Goal: Navigation & Orientation: Find specific page/section

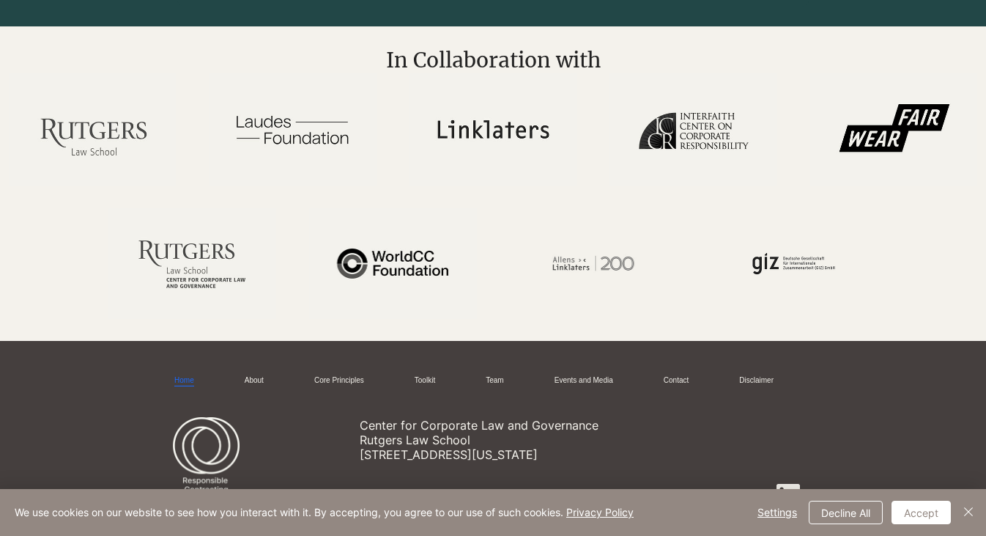
scroll to position [2146, 0]
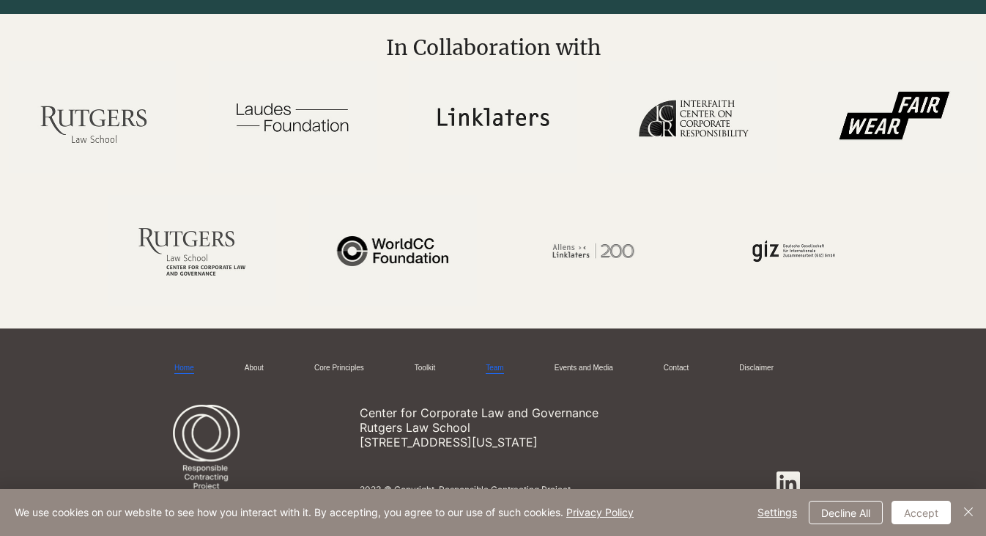
click at [499, 366] on link "Team" at bounding box center [495, 368] width 18 height 11
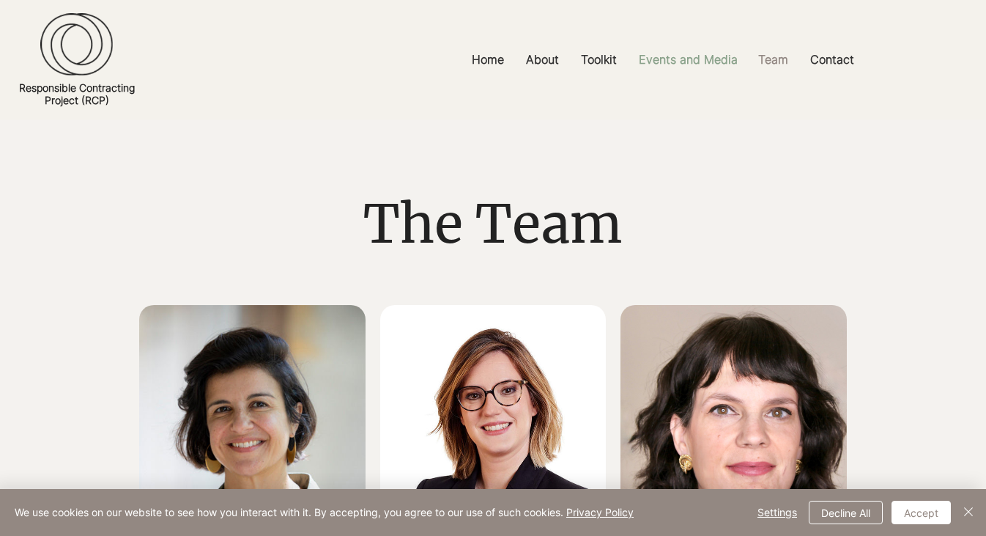
click at [696, 62] on p "Events and Media" at bounding box center [689, 59] width 114 height 33
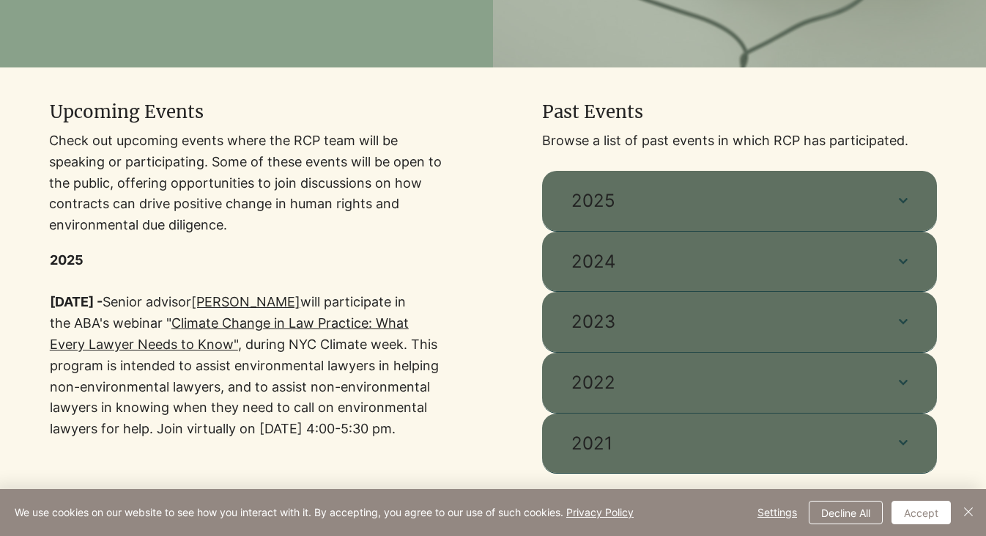
scroll to position [504, 0]
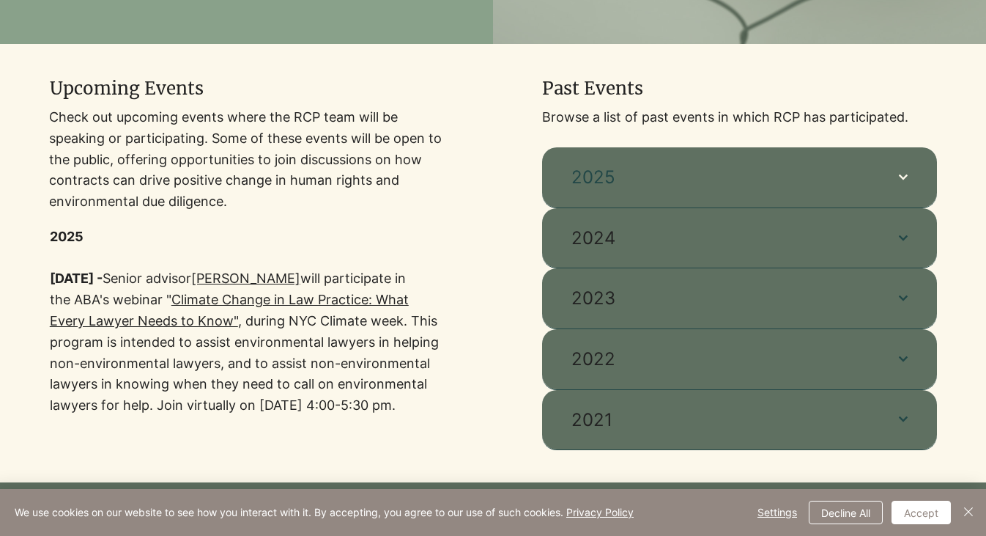
click at [899, 176] on icon "button" at bounding box center [903, 177] width 9 height 9
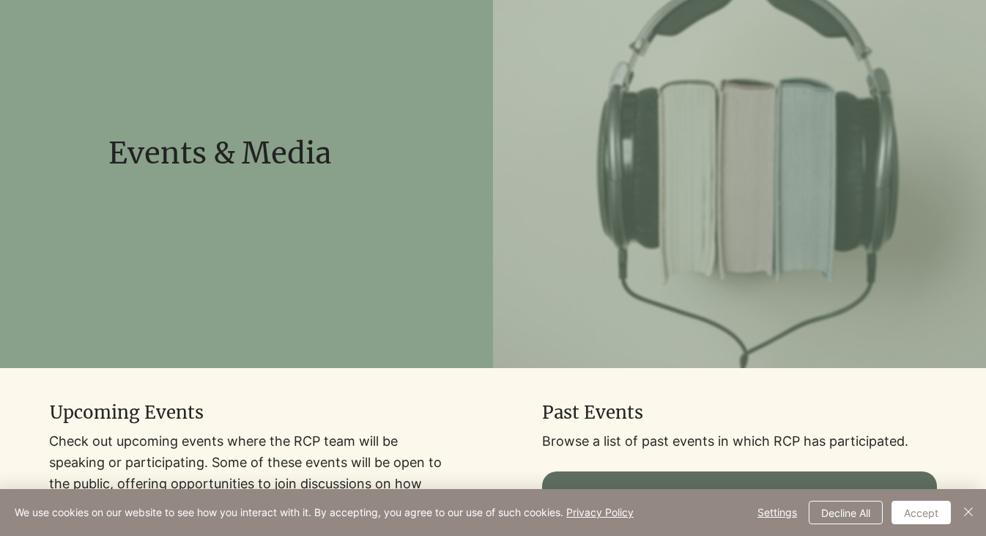
scroll to position [0, 0]
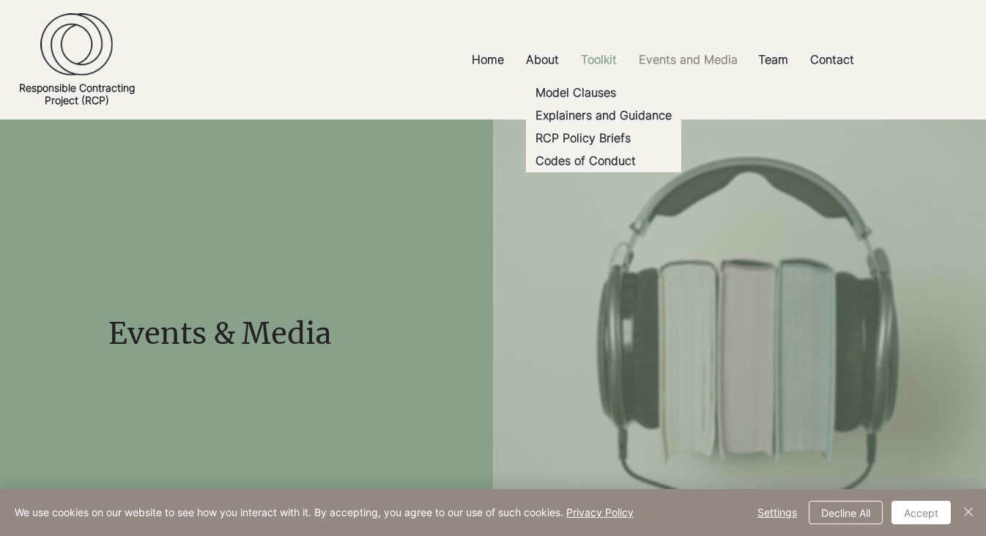
click at [592, 53] on p "Toolkit" at bounding box center [599, 59] width 51 height 33
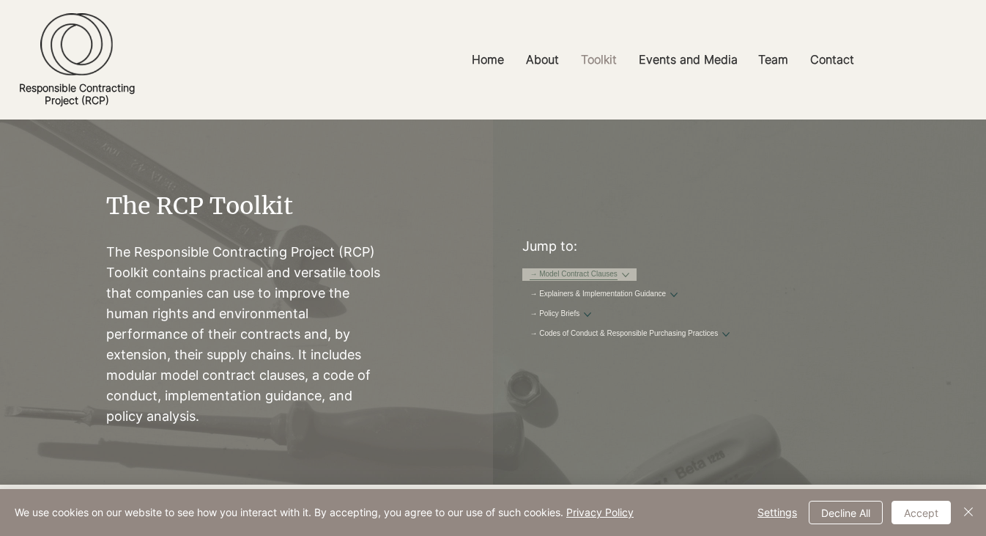
click at [581, 280] on link "→ Model Contract Clauses" at bounding box center [574, 274] width 88 height 11
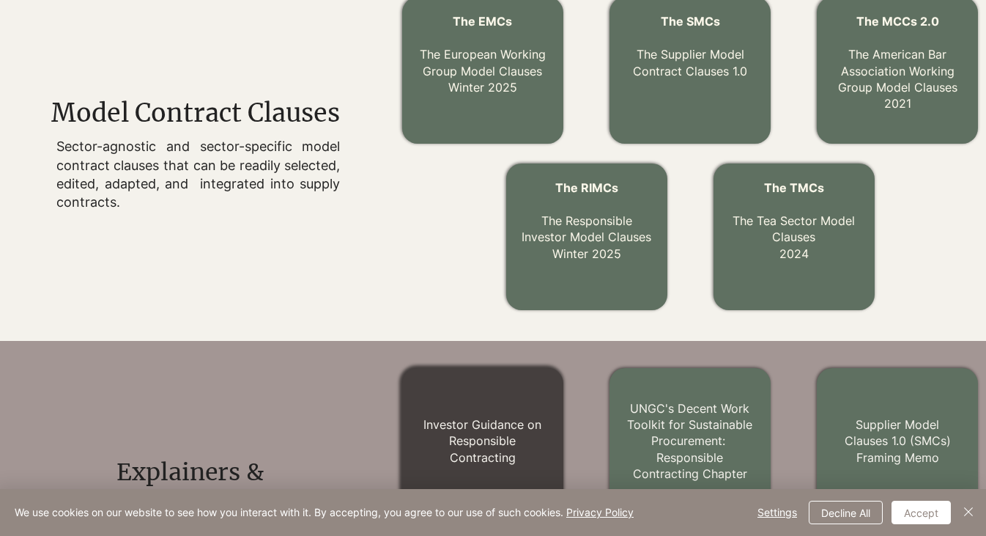
scroll to position [470, 0]
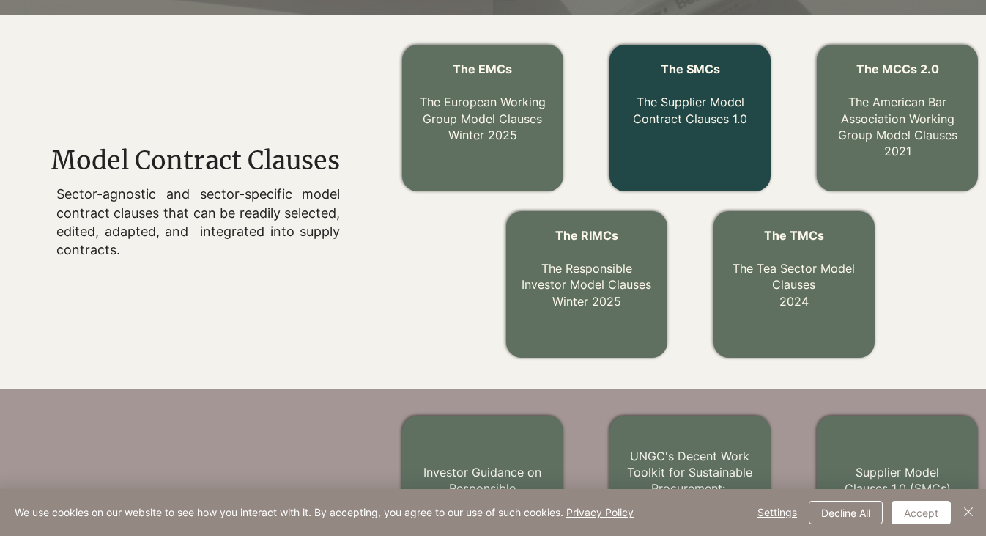
click at [692, 97] on p "The Supplier Model Contract Clauses 1.0" at bounding box center [691, 102] width 136 height 49
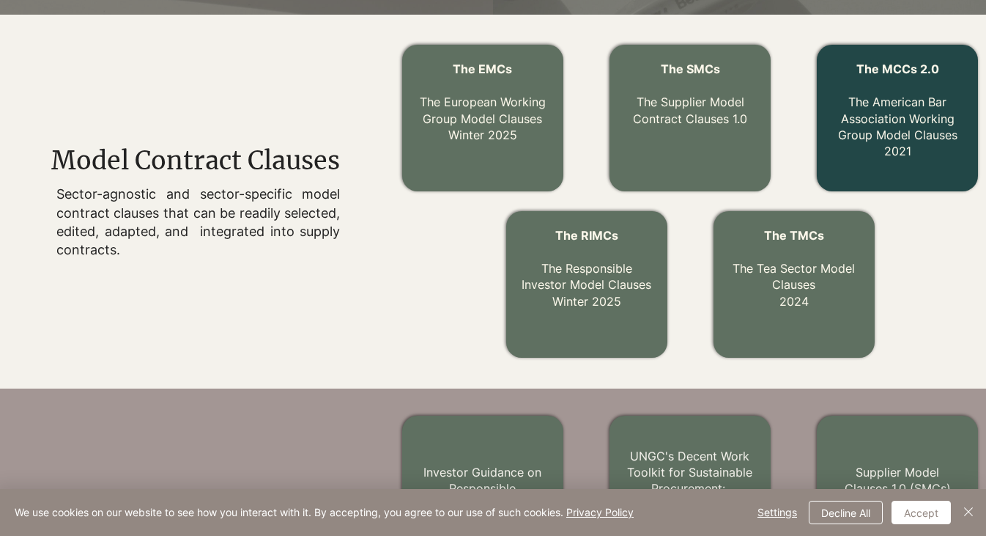
click at [894, 66] on span "The MCCs 2.0" at bounding box center [898, 69] width 83 height 15
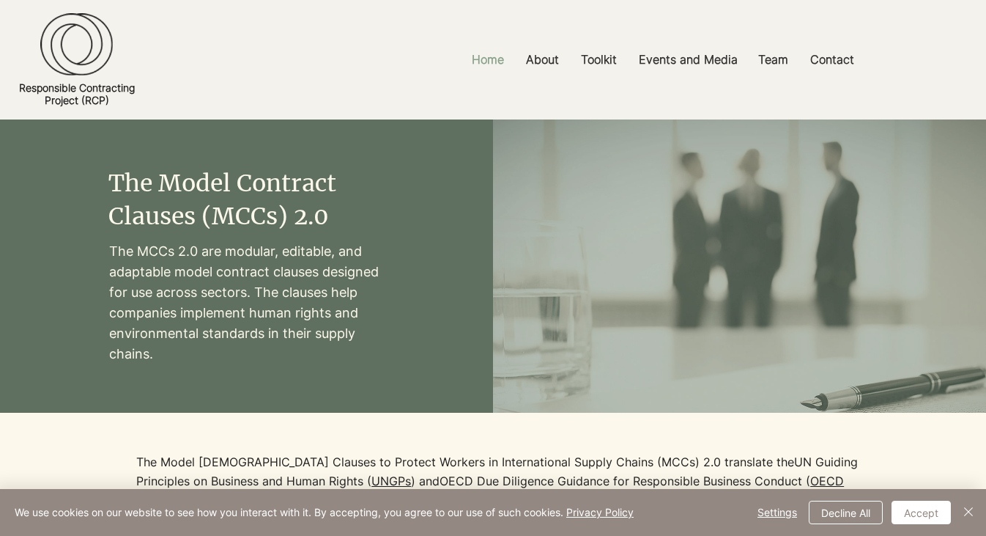
click at [493, 61] on p "Home" at bounding box center [488, 59] width 47 height 33
